Goal: Task Accomplishment & Management: Use online tool/utility

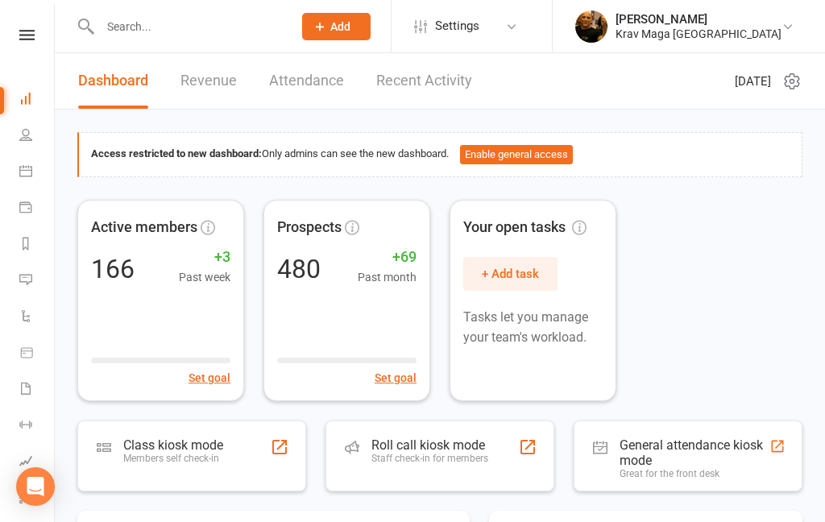
click at [31, 164] on icon at bounding box center [25, 170] width 13 height 13
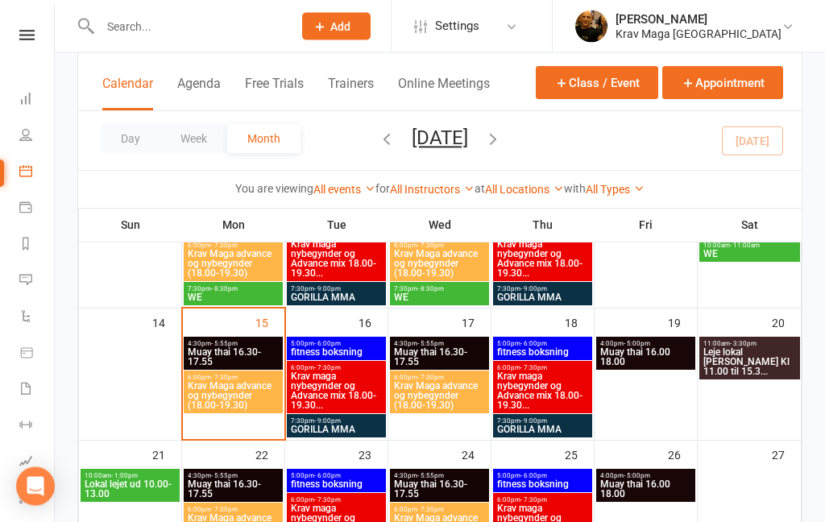
scroll to position [321, 0]
click at [230, 371] on div "6:00pm - 7:30pm Krav Maga advance og nybegynder (18.00-19.30)" at bounding box center [233, 392] width 99 height 43
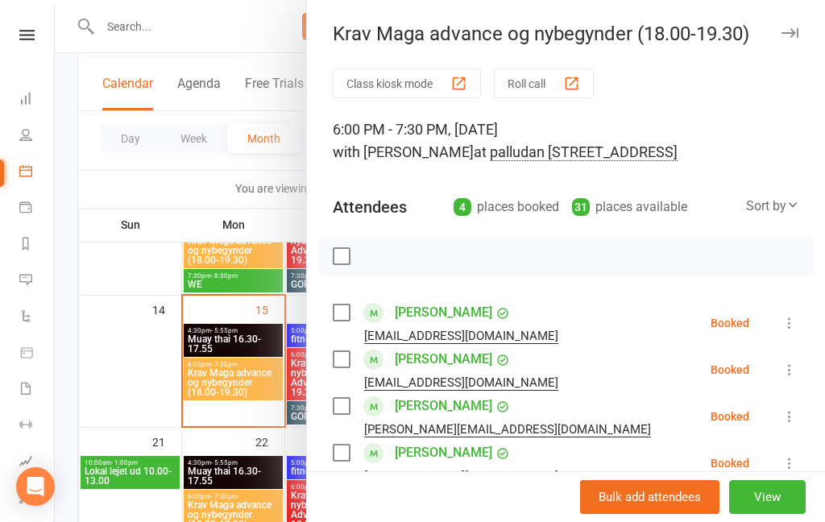
scroll to position [0, 0]
click at [58, 379] on div at bounding box center [440, 261] width 770 height 522
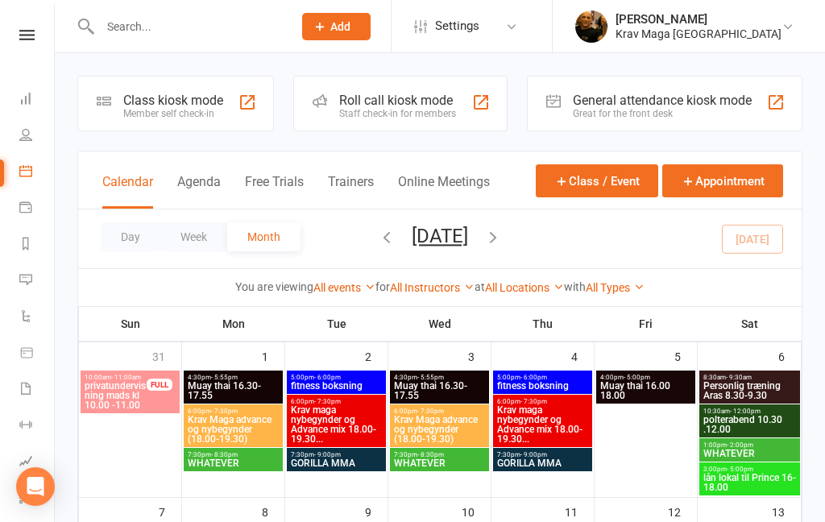
click at [23, 31] on icon at bounding box center [26, 35] width 15 height 10
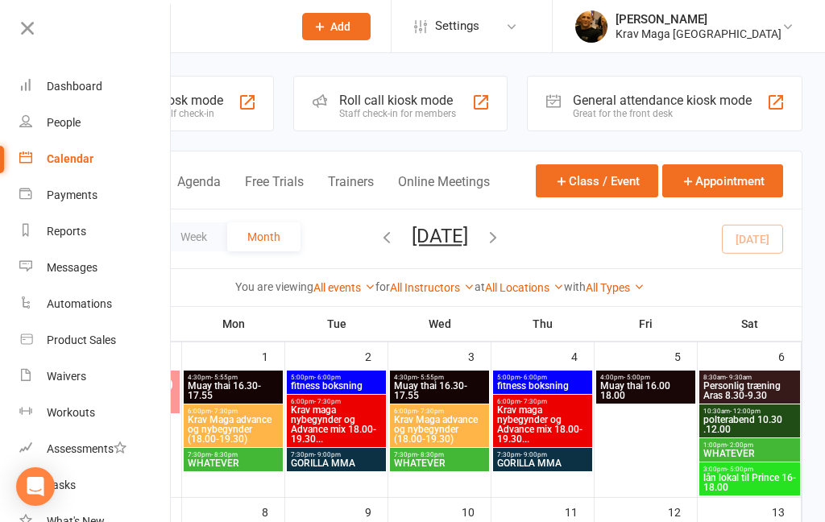
click at [70, 92] on div "Dashboard" at bounding box center [75, 86] width 56 height 13
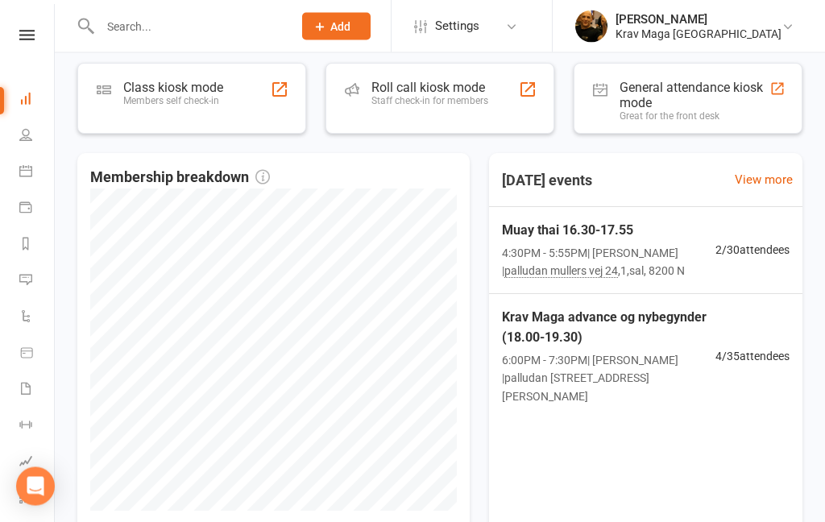
scroll to position [355, 0]
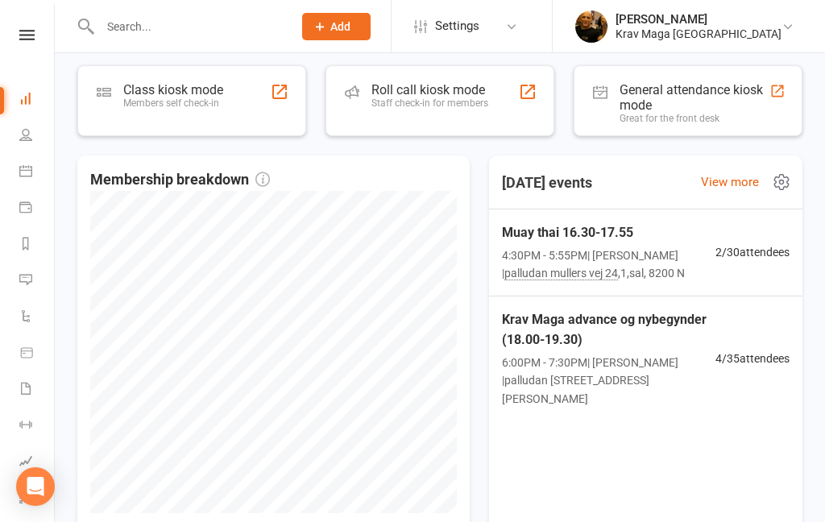
click at [632, 247] on span "4:30PM - 5:55PM | daniel andersen | palludan mullers vej 24 ,1,sal, 8200 N" at bounding box center [609, 265] width 214 height 36
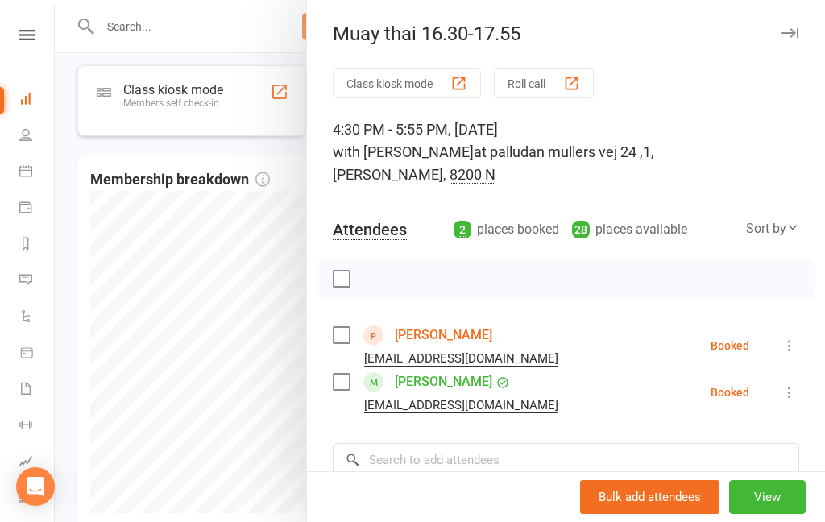
click at [79, 429] on div at bounding box center [440, 261] width 770 height 522
